Goal: Information Seeking & Learning: Learn about a topic

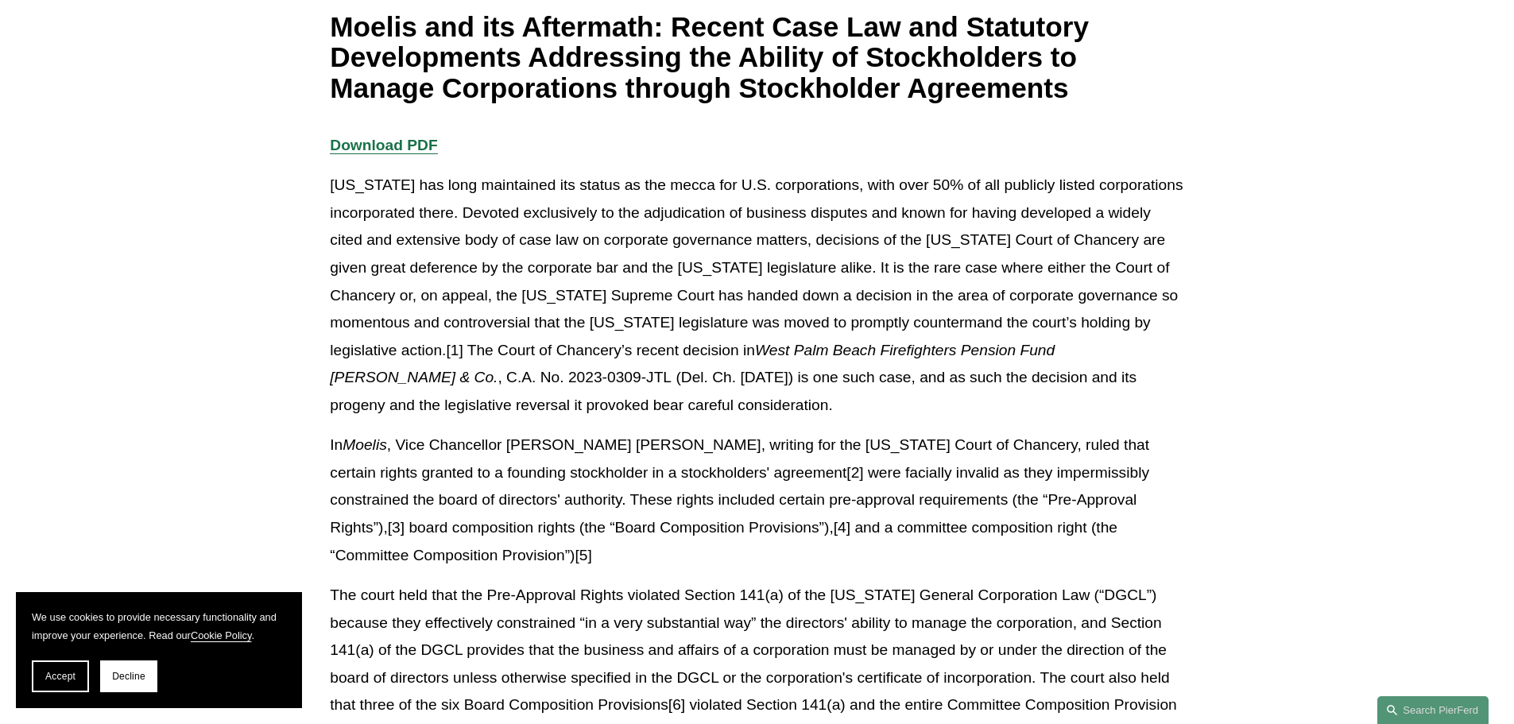
scroll to position [318, 0]
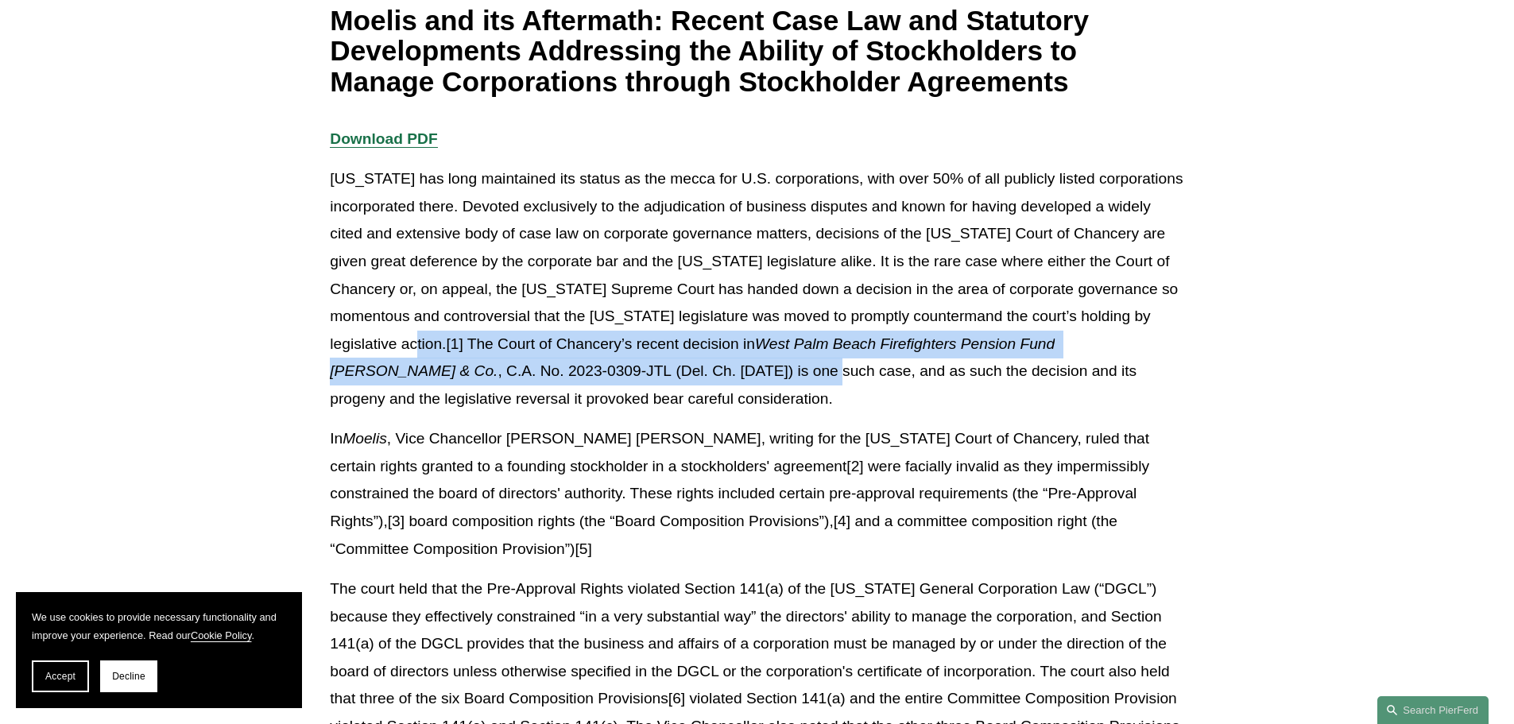
drag, startPoint x: 474, startPoint y: 348, endPoint x: 666, endPoint y: 368, distance: 192.5
click at [666, 368] on p "[US_STATE] has long maintained its status as the mecca for U.S. corporations, w…" at bounding box center [756, 288] width 853 height 247
copy p "he Court of Chancery’s recent decision in West Palm Beach Firefighters Pension …"
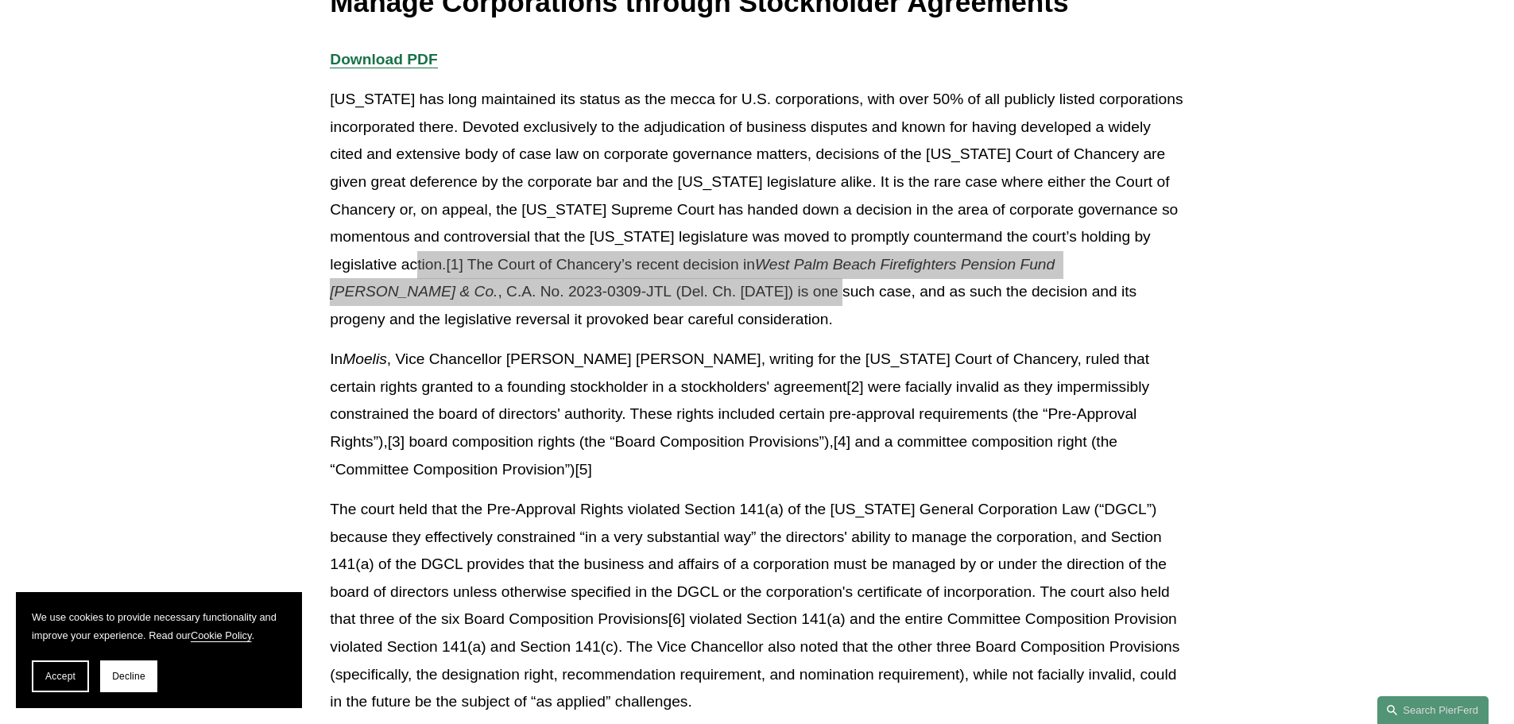
scroll to position [477, 0]
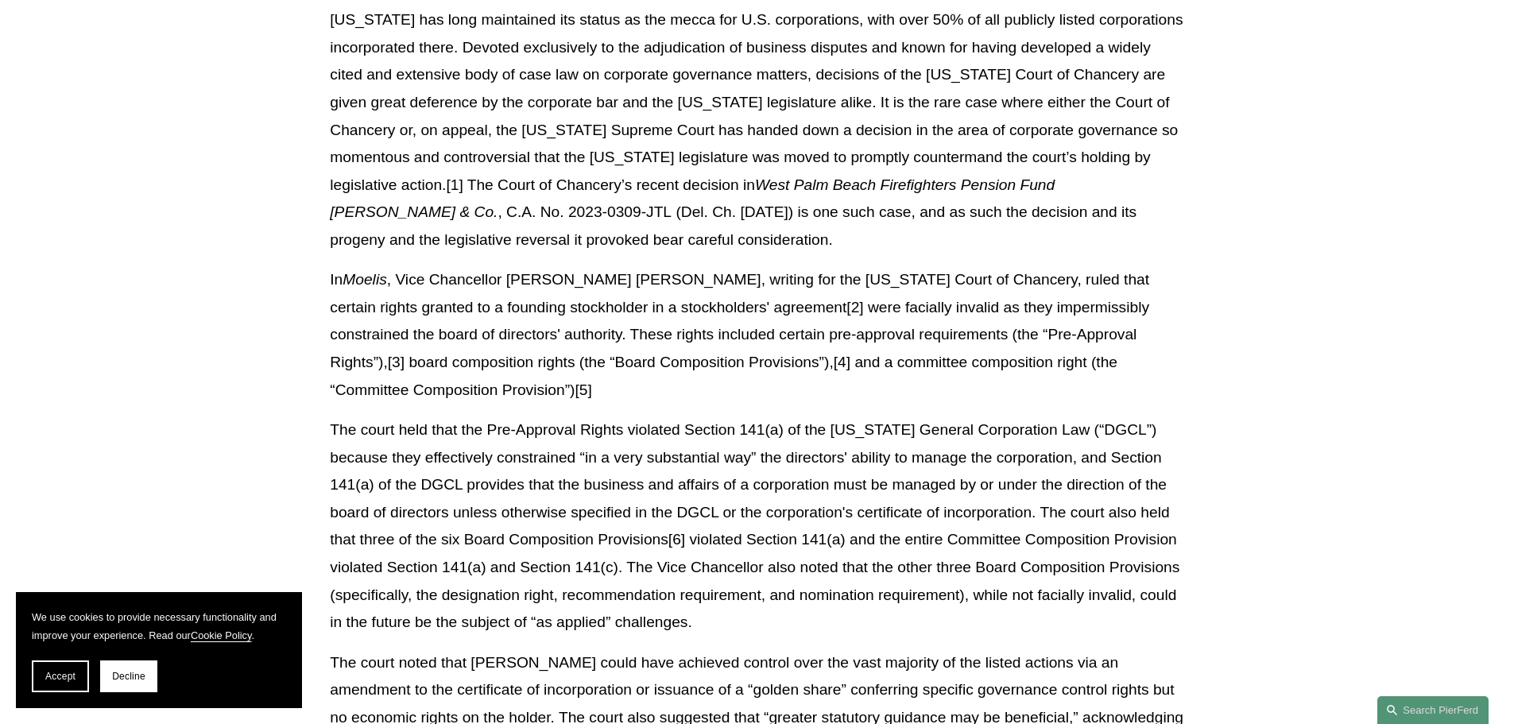
click at [748, 342] on p "In Moelis , Vice Chancellor [PERSON_NAME] [PERSON_NAME], writing for the [US_ST…" at bounding box center [756, 334] width 853 height 137
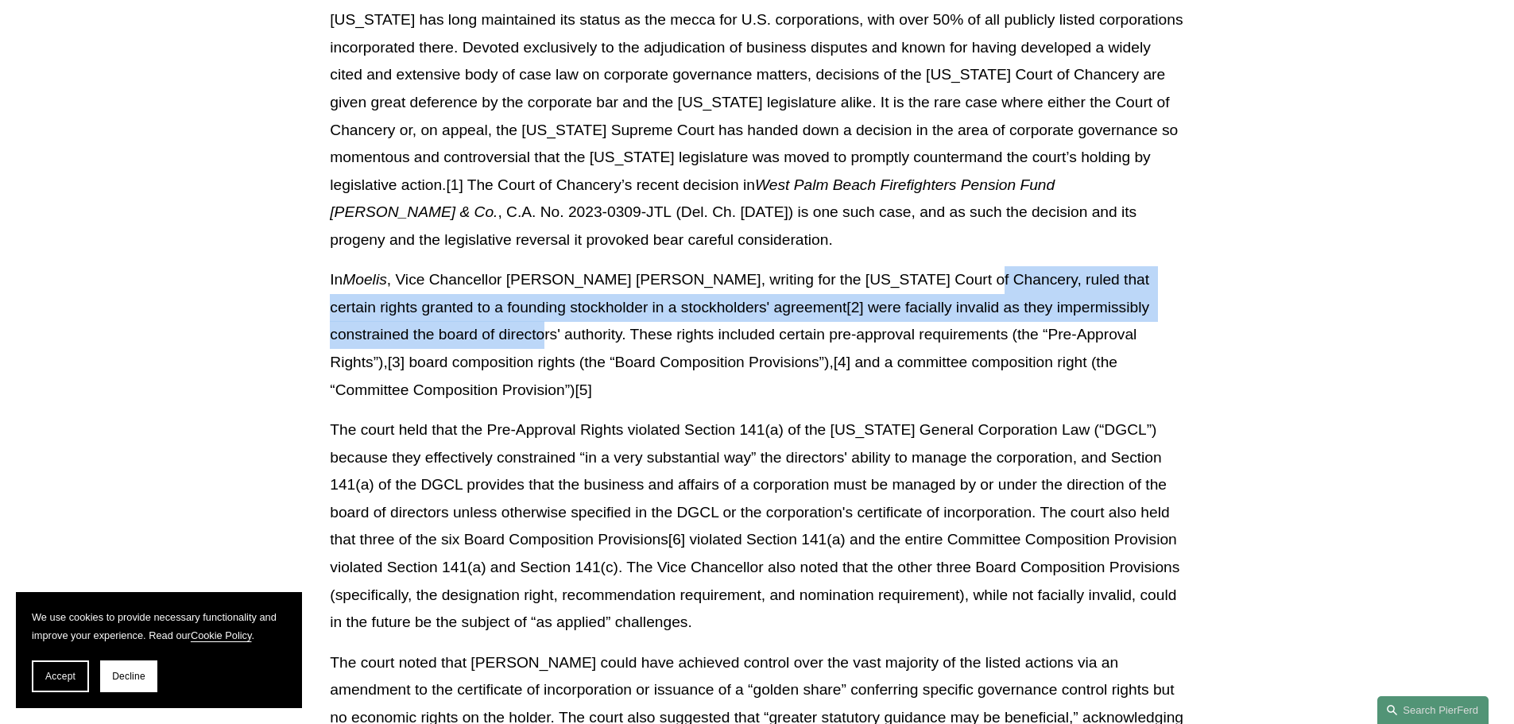
drag, startPoint x: 922, startPoint y: 278, endPoint x: 452, endPoint y: 346, distance: 474.4
click at [452, 346] on p "In Moelis , Vice Chancellor [PERSON_NAME] [PERSON_NAME], writing for the [US_ST…" at bounding box center [756, 334] width 853 height 137
copy p "uled that certain rights granted to a founding stockholder in a stockholders' a…"
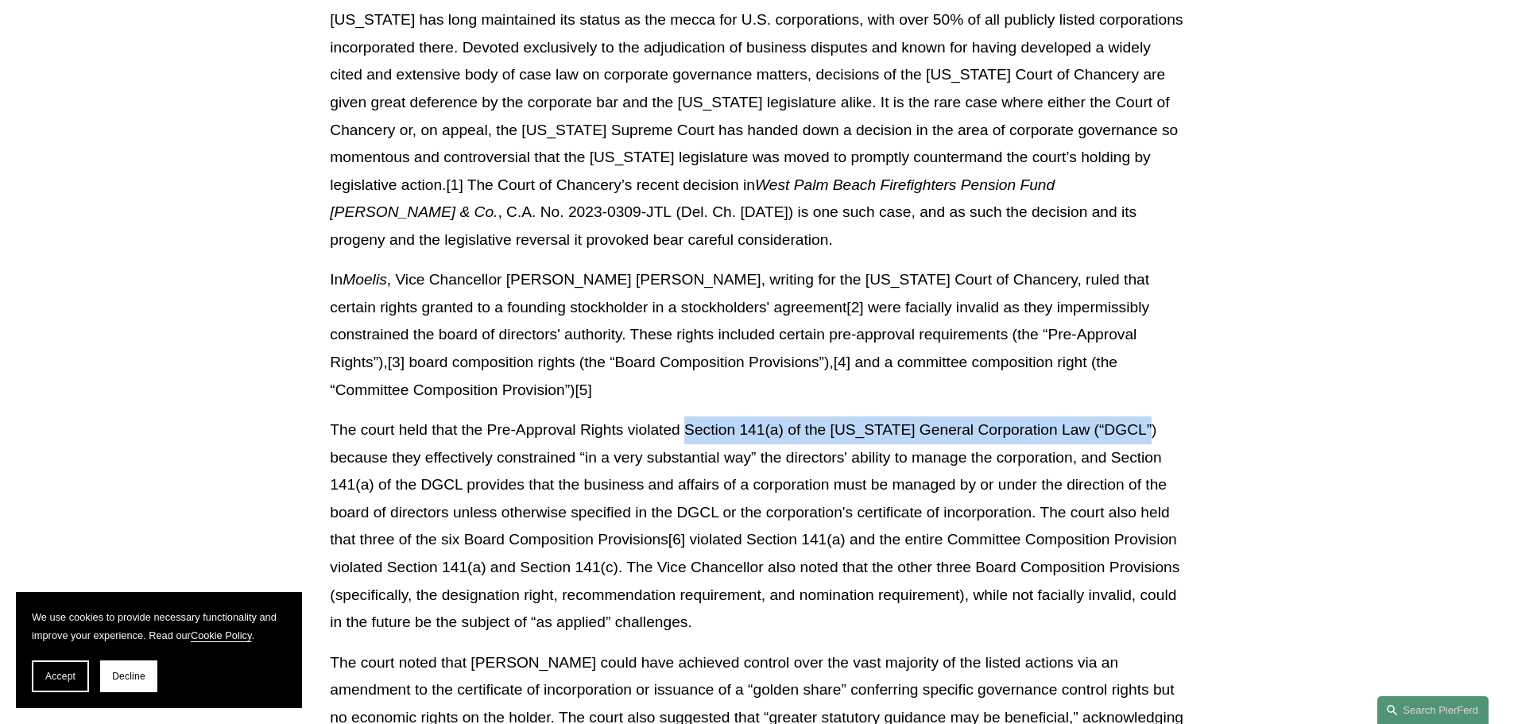
drag, startPoint x: 690, startPoint y: 398, endPoint x: 1181, endPoint y: 415, distance: 492.1
click at [748, 416] on p "The court held that the Pre-Approval Rights violated Section 141(a) of the [US_…" at bounding box center [756, 526] width 853 height 220
copy p "Section 141(a) of the [US_STATE] General Corporation Law (“DGCL”)"
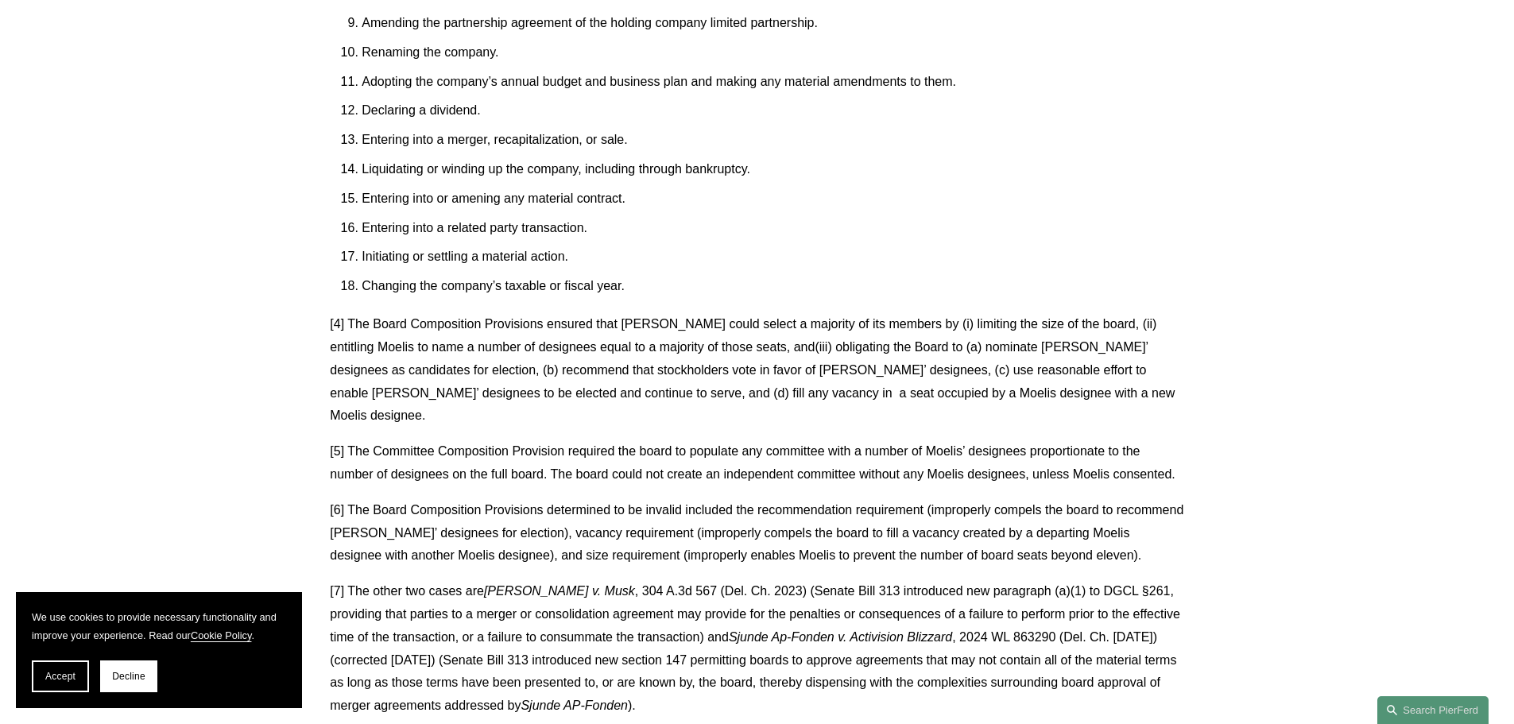
scroll to position [3973, 0]
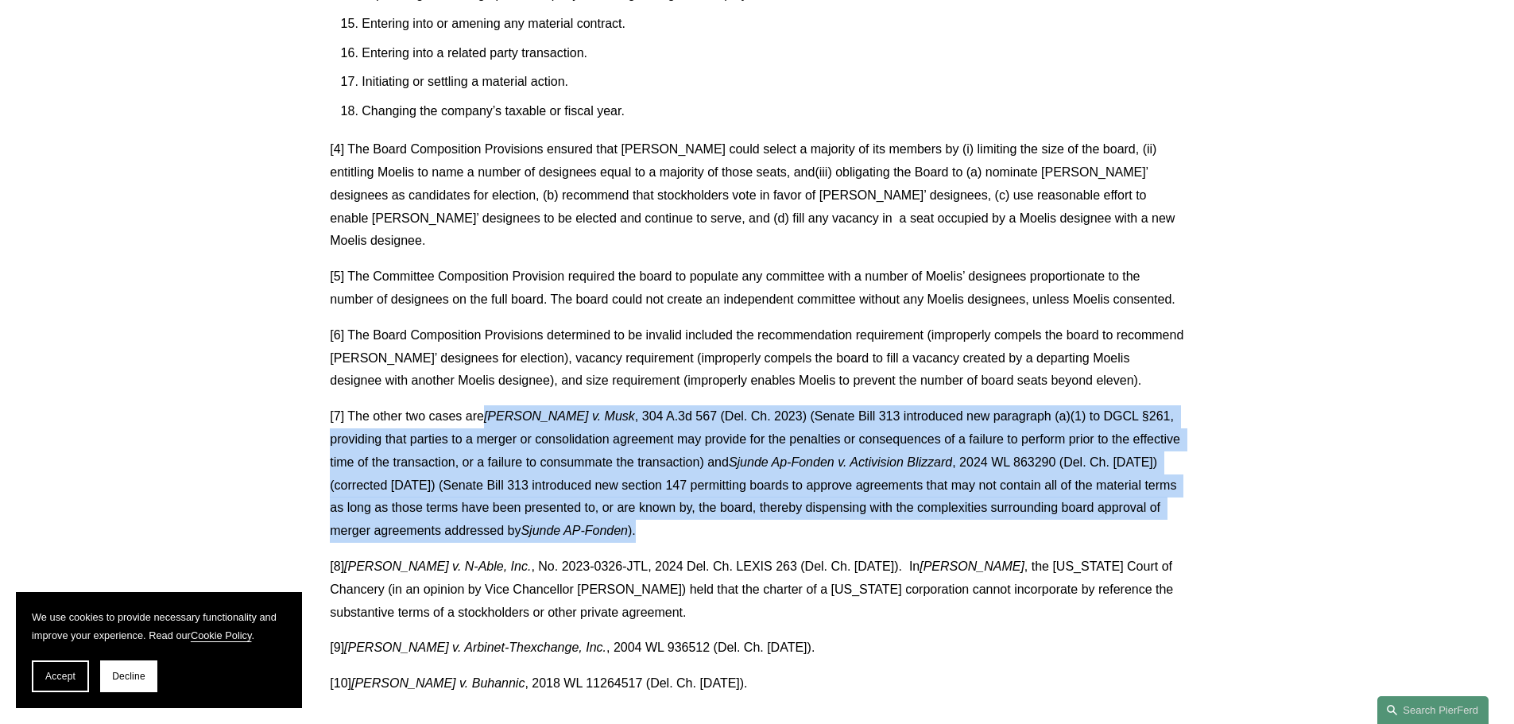
drag, startPoint x: 491, startPoint y: 307, endPoint x: 715, endPoint y: 421, distance: 251.6
click at [715, 421] on p "[7] The other two cases are [PERSON_NAME] v. Musk , 304 A.3d 567 (Del. Ch. 2023…" at bounding box center [756, 473] width 853 height 137
copy p "[PERSON_NAME] v. Musk , 304 A.3d 567 (Del. Ch. 2023) (Senate Bill 313 introduce…"
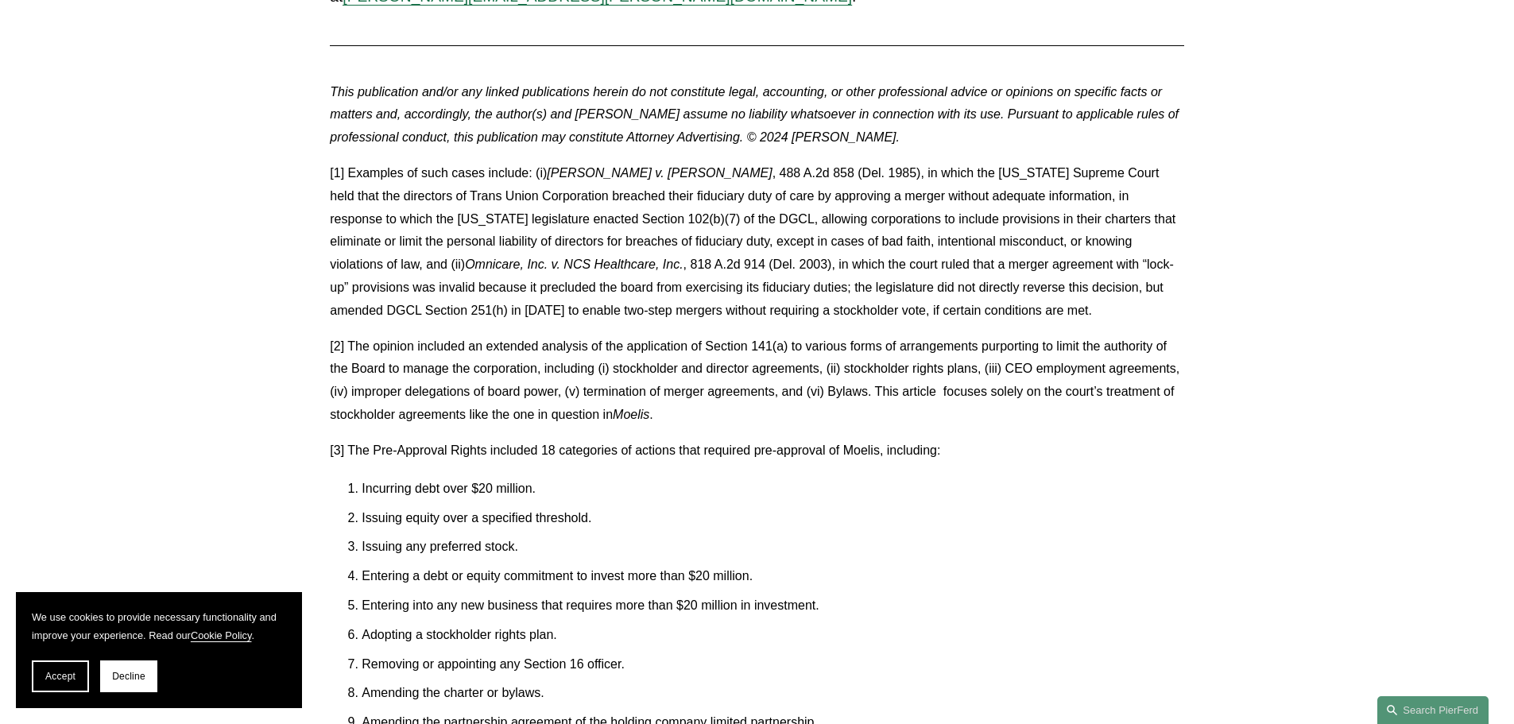
scroll to position [2860, 0]
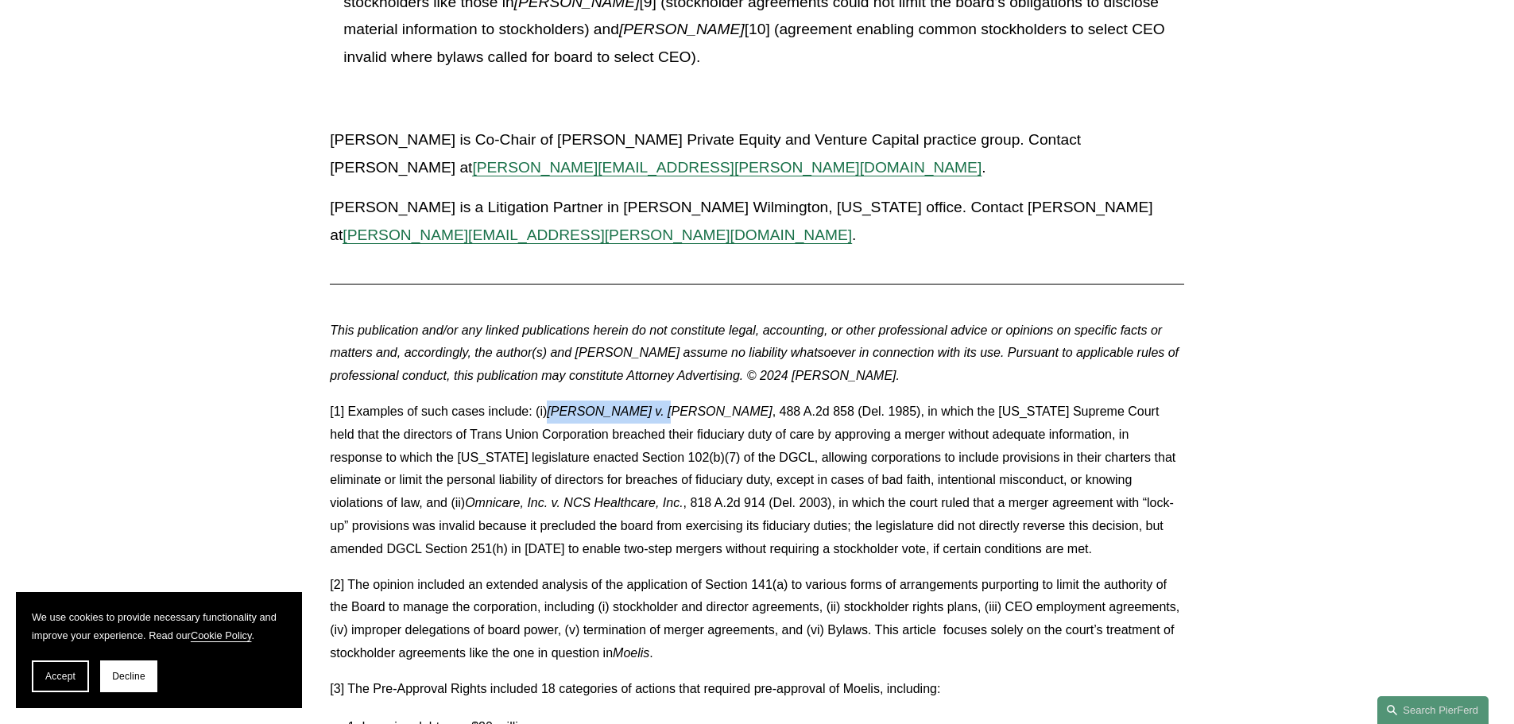
drag, startPoint x: 549, startPoint y: 331, endPoint x: 663, endPoint y: 329, distance: 114.4
click at [663, 400] on p "[1] Examples of such cases include: (i) [PERSON_NAME] v. [PERSON_NAME] , 488 A.…" at bounding box center [756, 480] width 853 height 160
click at [609, 400] on p "[1] Examples of such cases include: (i) [PERSON_NAME] v. [PERSON_NAME] , 488 A.…" at bounding box center [756, 480] width 853 height 160
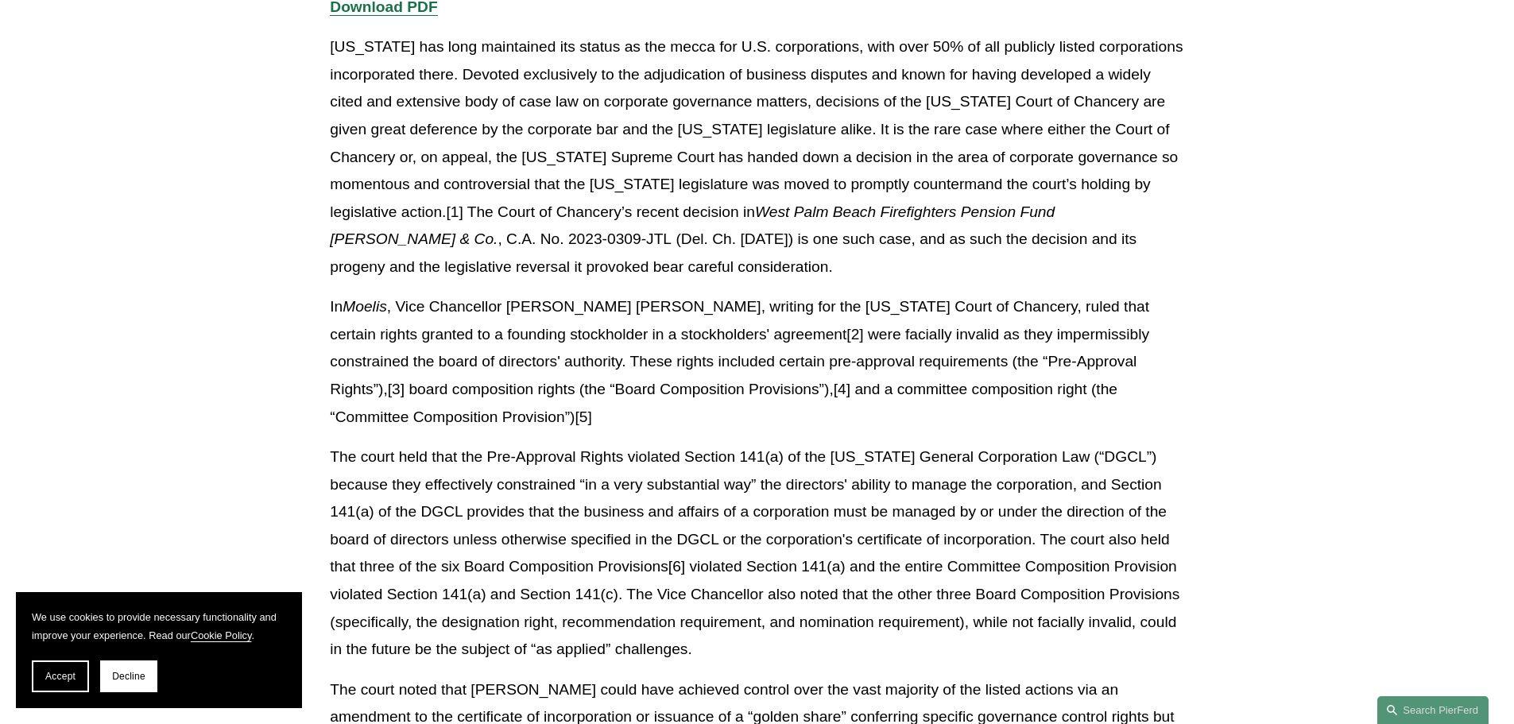
scroll to position [477, 0]
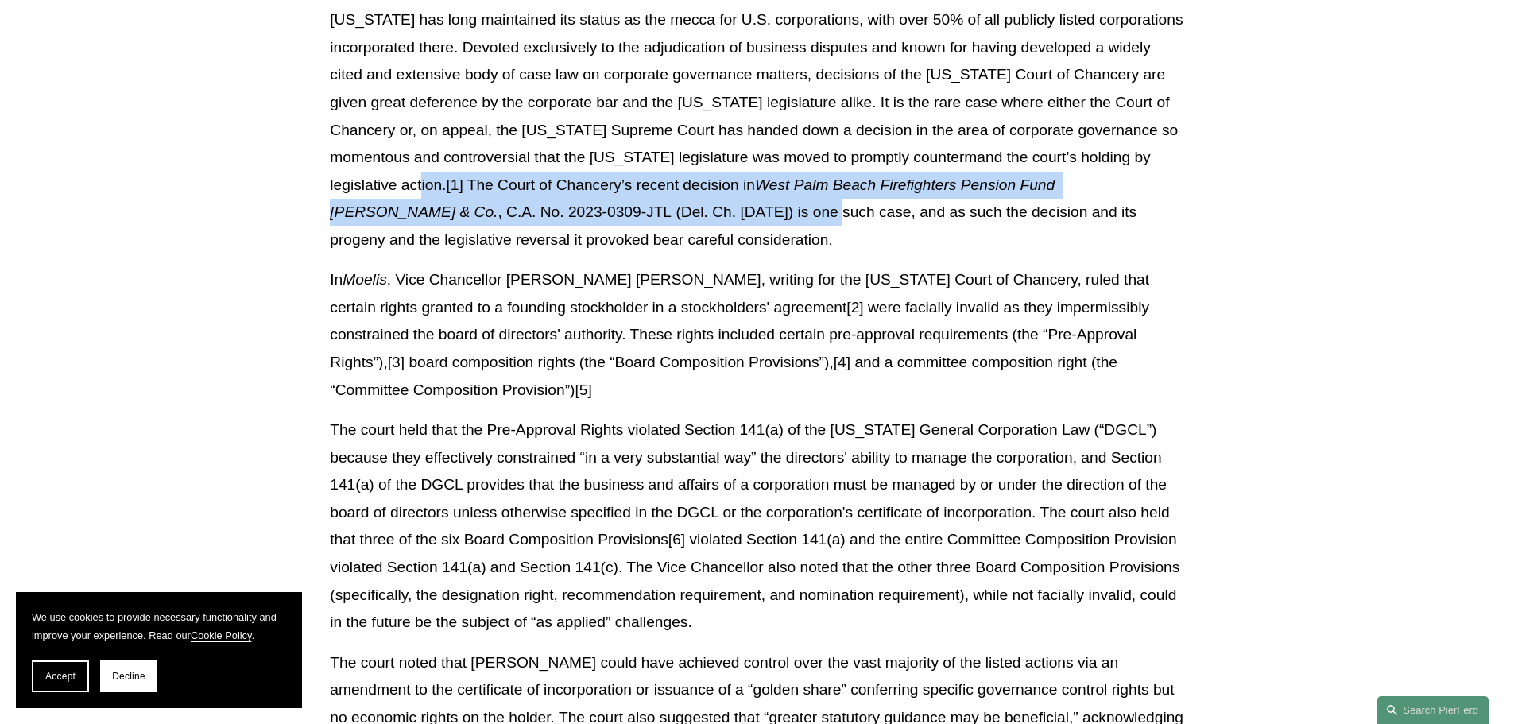
drag, startPoint x: 484, startPoint y: 185, endPoint x: 669, endPoint y: 215, distance: 187.6
click at [669, 215] on p "[US_STATE] has long maintained its status as the mecca for U.S. corporations, w…" at bounding box center [756, 129] width 853 height 247
copy p "e Court of Chancery’s recent decision in West Palm Beach Firefighters Pension F…"
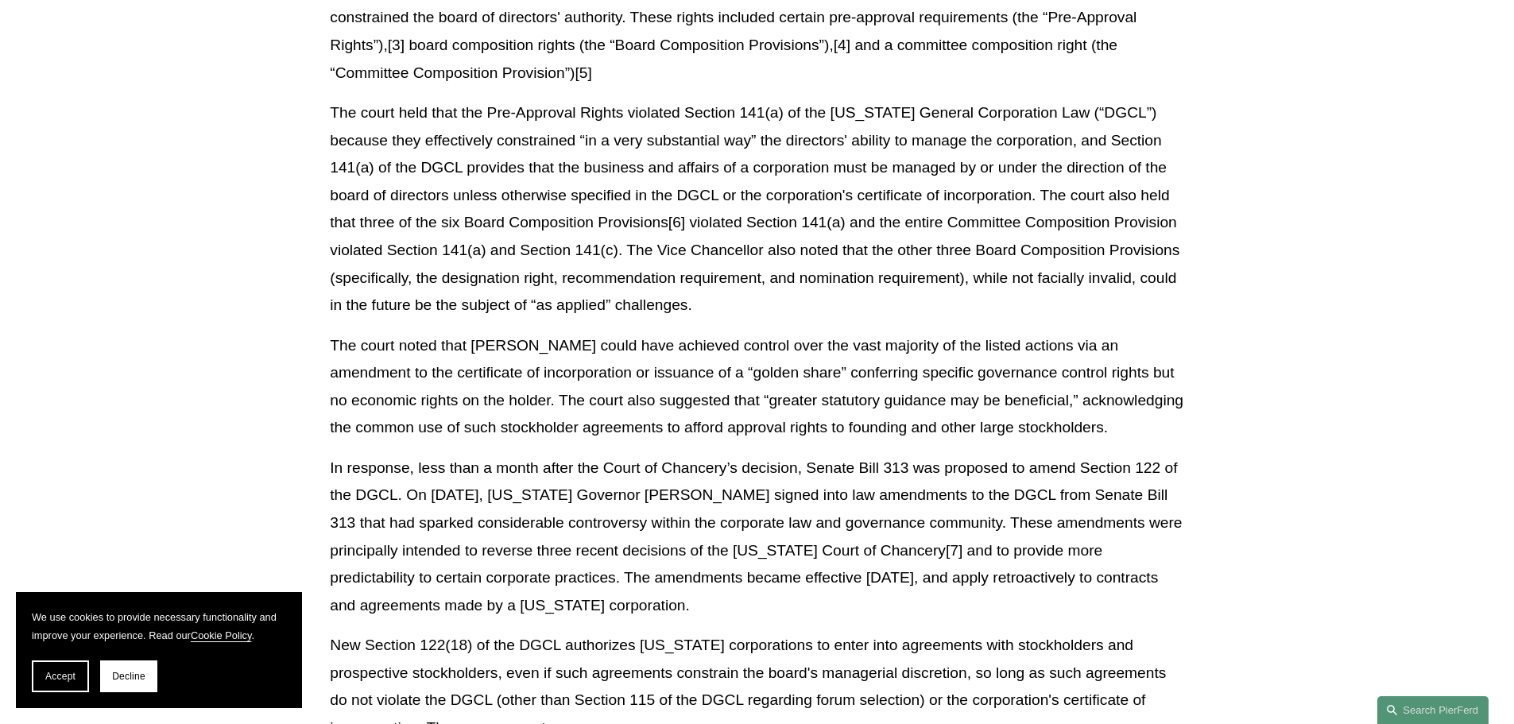
scroll to position [795, 0]
